Goal: Complete application form: Complete application form

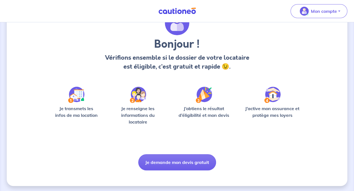
scroll to position [32, 0]
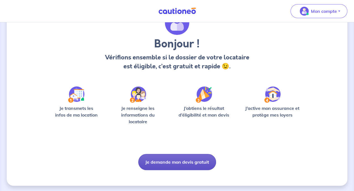
click at [168, 166] on button "Je demande mon devis gratuit" at bounding box center [177, 162] width 78 height 16
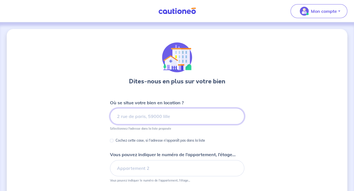
click at [151, 120] on input at bounding box center [177, 116] width 134 height 16
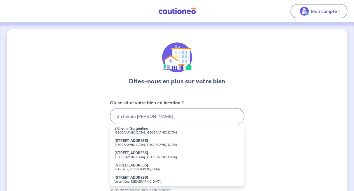
click at [137, 129] on strong "3 Chemin Sorgentino" at bounding box center [131, 129] width 34 height 4
type input "3 [GEOGRAPHIC_DATA], [GEOGRAPHIC_DATA], [GEOGRAPHIC_DATA]"
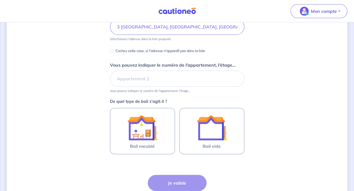
scroll to position [90, 0]
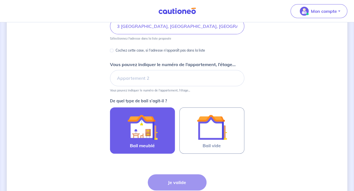
click at [160, 134] on div at bounding box center [142, 127] width 51 height 30
click at [0, 0] on input "Bail meublé" at bounding box center [0, 0] width 0 height 0
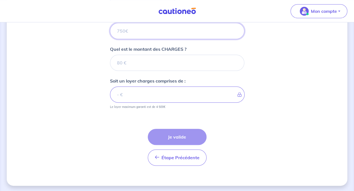
scroll to position [211, 0]
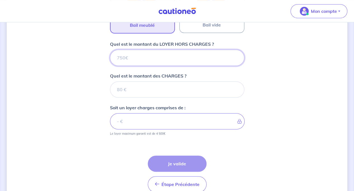
type input "6"
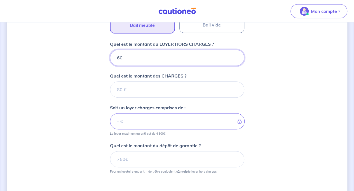
type input "600"
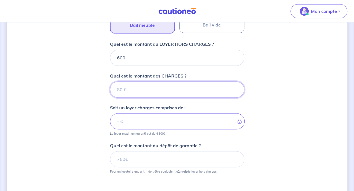
click at [194, 94] on input "Quel est le montant des CHARGES ?" at bounding box center [177, 90] width 134 height 16
type input "50"
type input "650"
type input "50"
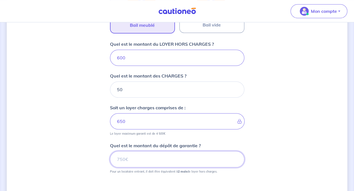
click at [165, 161] on input "Quel est le montant du dépôt de garantie ?" at bounding box center [177, 159] width 134 height 16
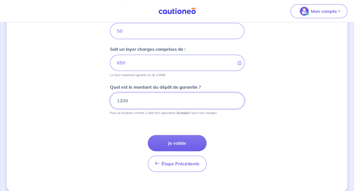
scroll to position [270, 0]
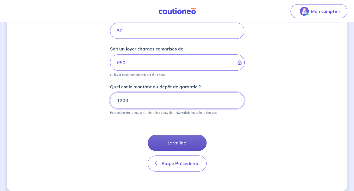
type input "1200"
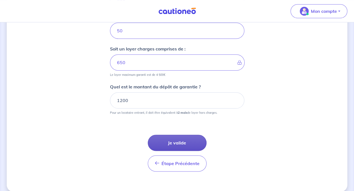
click at [187, 137] on button "Je valide" at bounding box center [177, 143] width 59 height 16
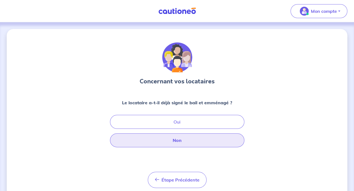
click at [187, 139] on button "Non" at bounding box center [177, 141] width 134 height 14
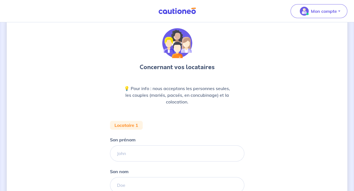
scroll to position [19, 0]
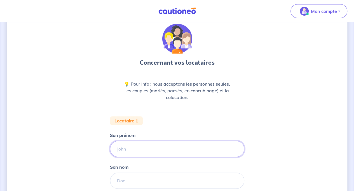
click at [138, 145] on input "Son prénom" at bounding box center [177, 149] width 134 height 16
type input "CHANDFI"
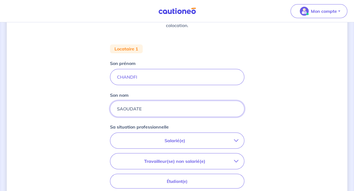
scroll to position [132, 0]
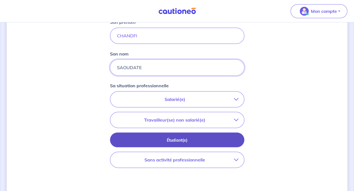
type input "SAOUDATE"
click at [158, 138] on p "Étudiant(e)" at bounding box center [177, 141] width 120 height 6
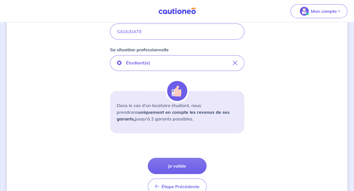
scroll to position [168, 0]
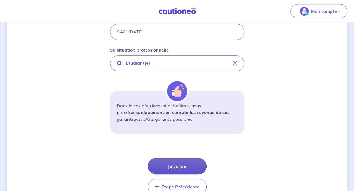
click at [171, 161] on button "Je valide" at bounding box center [177, 166] width 59 height 16
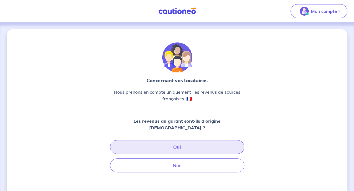
click at [203, 140] on button "Oui" at bounding box center [177, 147] width 134 height 14
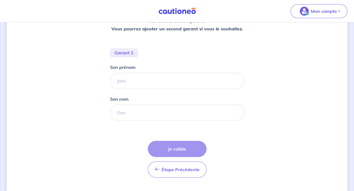
scroll to position [100, 0]
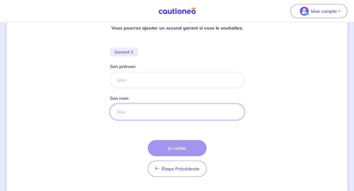
click at [157, 115] on input "Son nom" at bounding box center [177, 112] width 134 height 16
type input "SOILIHI"
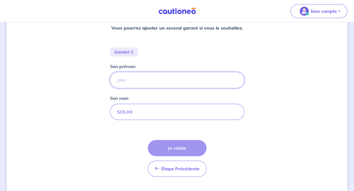
click at [126, 81] on input "Son prénom" at bounding box center [177, 80] width 134 height 16
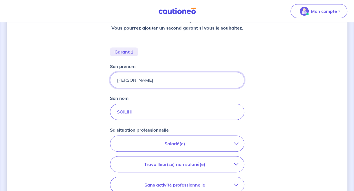
type input "[PERSON_NAME]"
click at [178, 144] on p "Salarié(e)" at bounding box center [175, 144] width 118 height 7
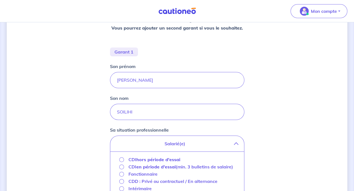
click at [172, 160] on strong "hors période d'essai" at bounding box center [158, 160] width 44 height 6
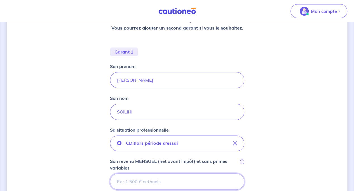
click at [192, 182] on input "Son revenu MENSUEL (net avant impôt) et sans primes variables i" at bounding box center [177, 182] width 134 height 16
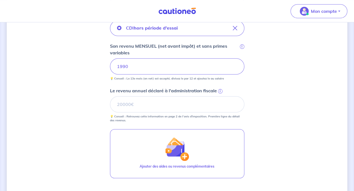
scroll to position [215, 0]
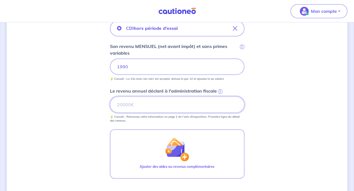
click at [135, 105] on input "Le revenu annuel déclaré à l'administration fiscale i" at bounding box center [177, 105] width 134 height 16
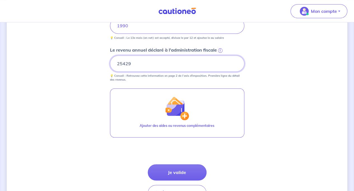
scroll to position [257, 0]
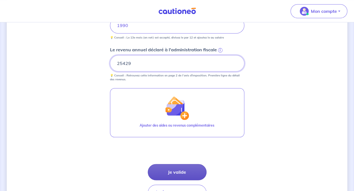
type input "25429"
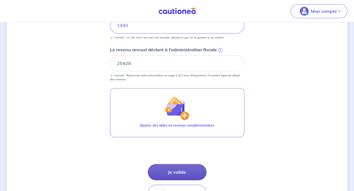
click at [186, 168] on button "Je valide" at bounding box center [177, 172] width 59 height 16
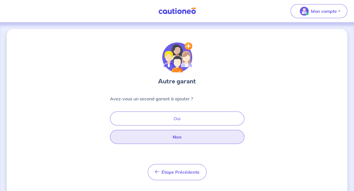
click at [214, 141] on button "Non" at bounding box center [177, 137] width 134 height 14
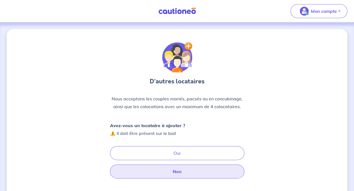
click at [189, 176] on button "Non" at bounding box center [177, 172] width 134 height 14
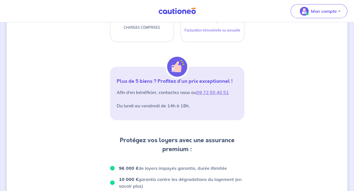
scroll to position [182, 0]
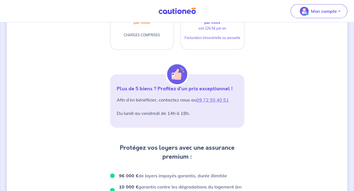
drag, startPoint x: 296, startPoint y: 101, endPoint x: 331, endPoint y: 100, distance: 34.7
click at [331, 100] on div "D’après vos déclarations, Votre dossier locataire est éligible Souhaitez-vous p…" at bounding box center [177, 121] width 340 height 549
drag, startPoint x: 331, startPoint y: 100, endPoint x: 336, endPoint y: 100, distance: 5.3
click at [336, 100] on div "D’après vos déclarations, Votre dossier locataire est éligible Souhaitez-vous p…" at bounding box center [177, 121] width 340 height 549
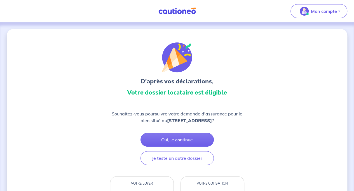
scroll to position [0, 0]
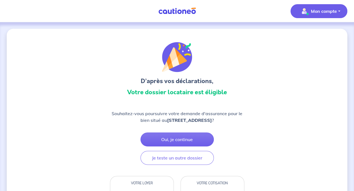
click at [336, 16] on button "Mon compte" at bounding box center [318, 11] width 57 height 14
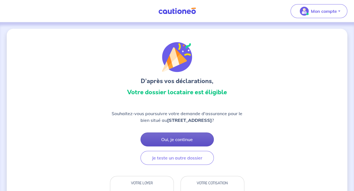
click at [188, 137] on button "Oui, je continue" at bounding box center [176, 140] width 73 height 14
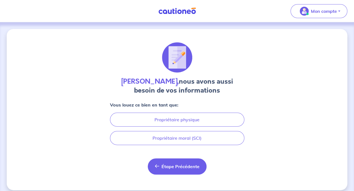
click at [184, 167] on span "Étape Précédente" at bounding box center [180, 167] width 38 height 6
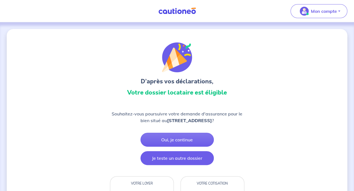
click at [188, 162] on button "Je teste un autre dossier" at bounding box center [176, 158] width 73 height 14
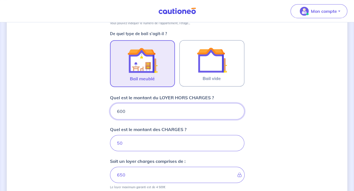
scroll to position [141, 0]
